Goal: Information Seeking & Learning: Learn about a topic

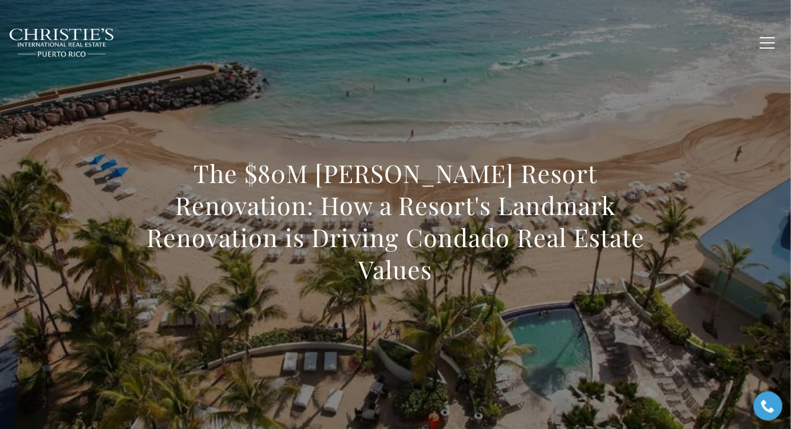
scroll to position [85, 0]
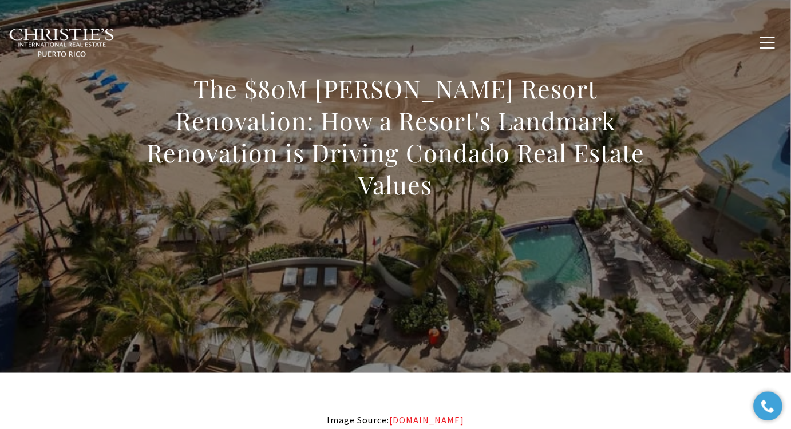
click at [632, 14] on div "Home Search [GEOGRAPHIC_DATA] [GEOGRAPHIC_DATA] Coastal [GEOGRAPHIC_DATA][PERSO…" at bounding box center [395, 42] width 791 height 57
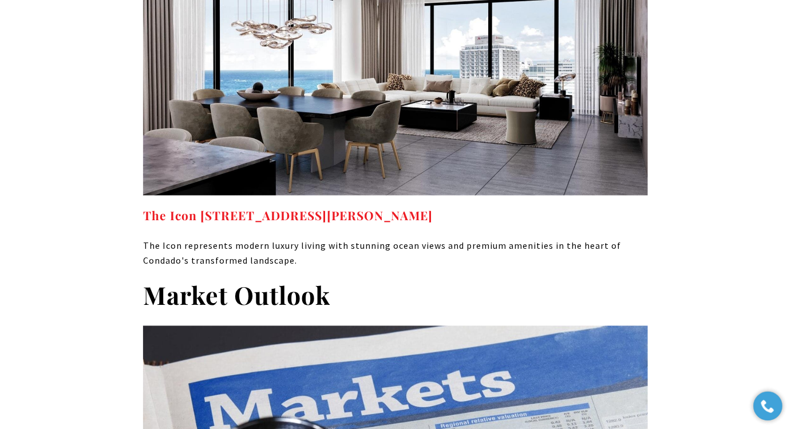
scroll to position [6273, 0]
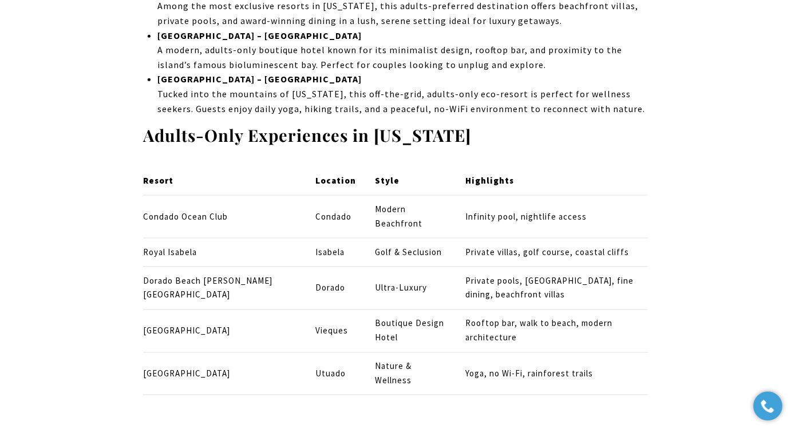
scroll to position [7679, 0]
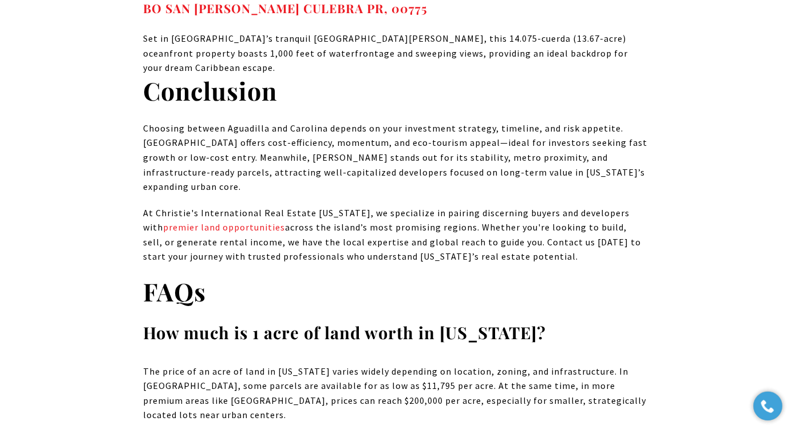
scroll to position [9629, 0]
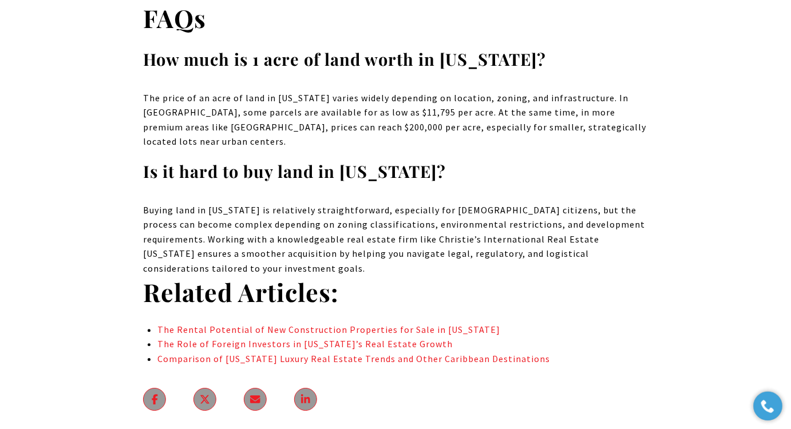
drag, startPoint x: 794, startPoint y: 18, endPoint x: 784, endPoint y: 361, distance: 343.6
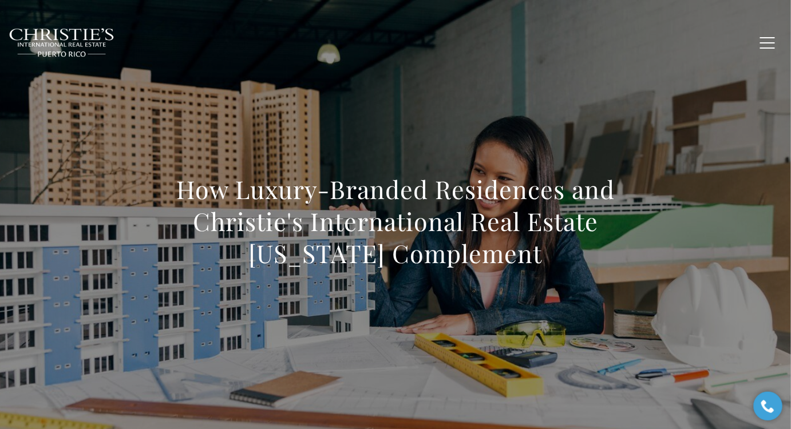
click at [430, 219] on h1 "How Luxury-Branded Residences and Christie's International Real Estate Puerto R…" at bounding box center [395, 221] width 505 height 96
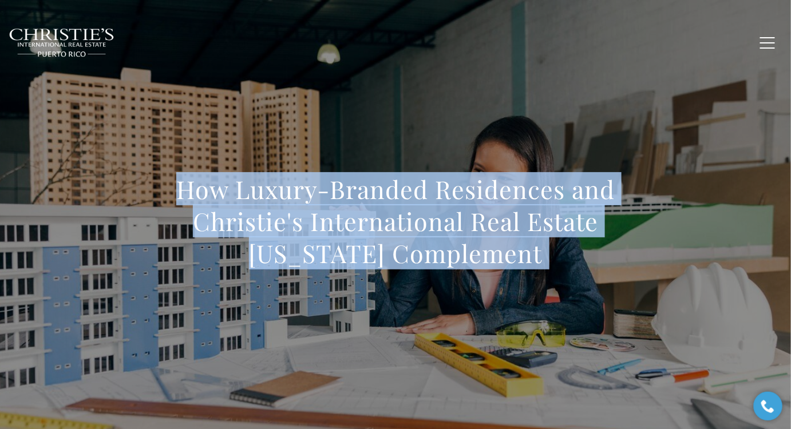
click at [430, 219] on h1 "How Luxury-Branded Residences and Christie's International Real Estate Puerto R…" at bounding box center [395, 221] width 505 height 96
copy body "How Luxury-Branded Residences and Christie's International Real Estate Puerto R…"
